Goal: Information Seeking & Learning: Understand process/instructions

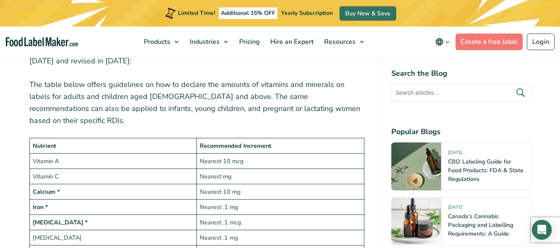
scroll to position [1464, 0]
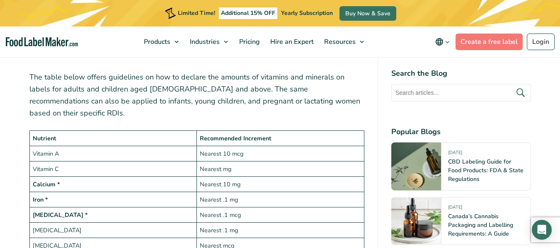
click at [317, 192] on td "Nearest .1 mg" at bounding box center [281, 199] width 168 height 15
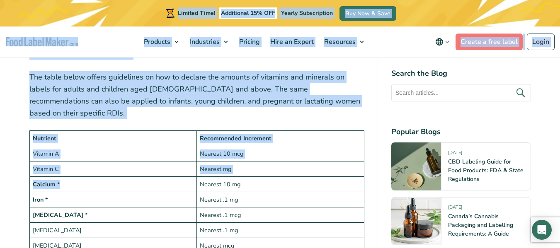
drag, startPoint x: 129, startPoint y: 160, endPoint x: 131, endPoint y: 77, distance: 83.0
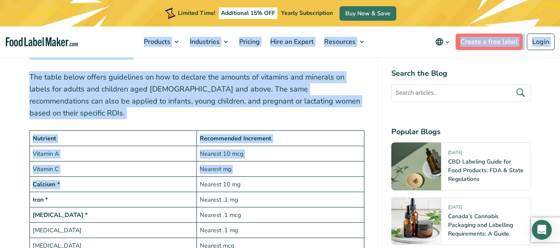
click at [130, 82] on p "The table below offers guidelines on how to declare the amounts of vitamins and…" at bounding box center [196, 95] width 335 height 48
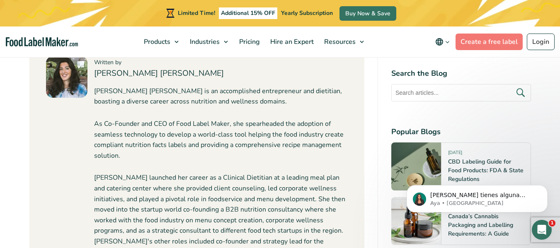
scroll to position [3522, 0]
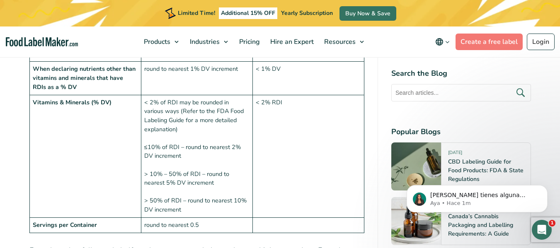
scroll to position [1135, 0]
